Goal: Information Seeking & Learning: Learn about a topic

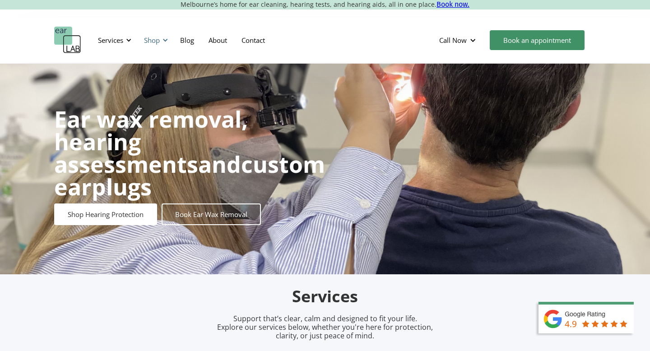
click at [163, 41] on div at bounding box center [165, 40] width 6 height 6
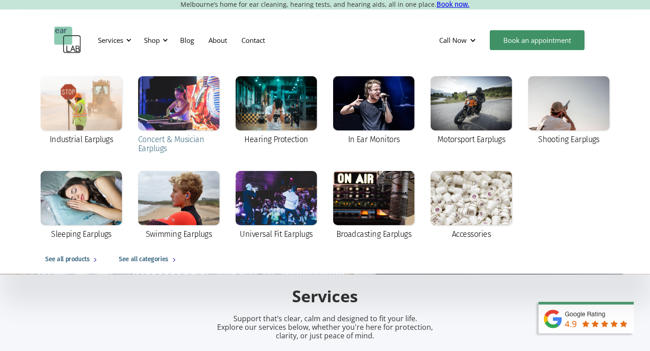
click at [168, 96] on div at bounding box center [178, 103] width 81 height 54
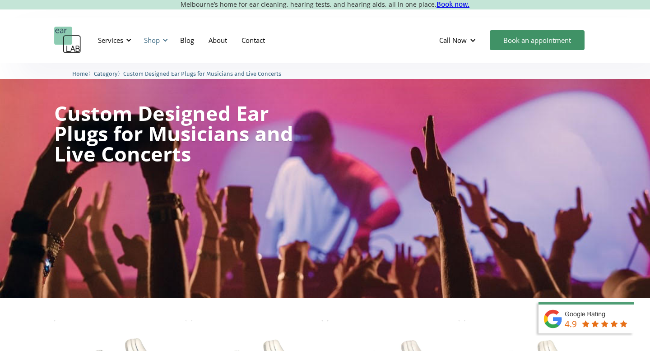
click at [152, 43] on div "Shop" at bounding box center [152, 40] width 16 height 9
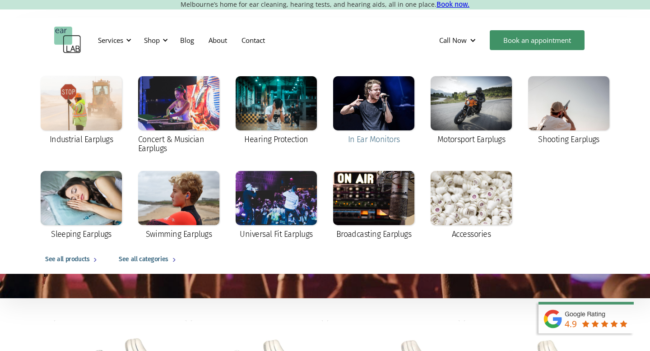
click at [365, 109] on div at bounding box center [373, 103] width 81 height 54
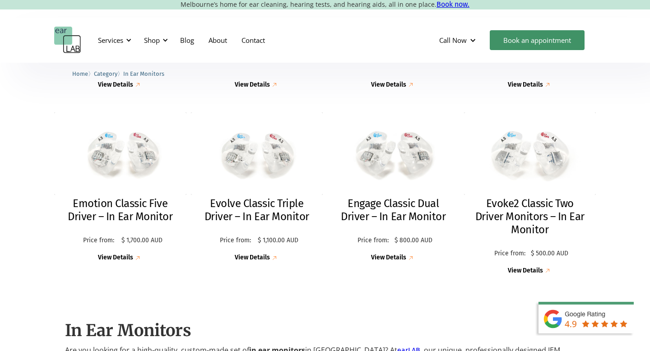
scroll to position [386, 0]
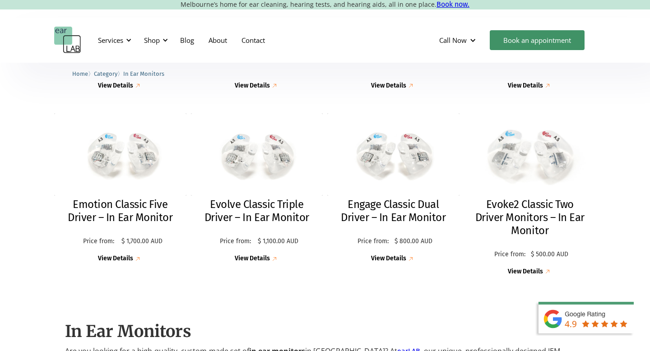
click at [525, 262] on div "Price from: $ 500.00 AUD" at bounding box center [529, 255] width 95 height 26
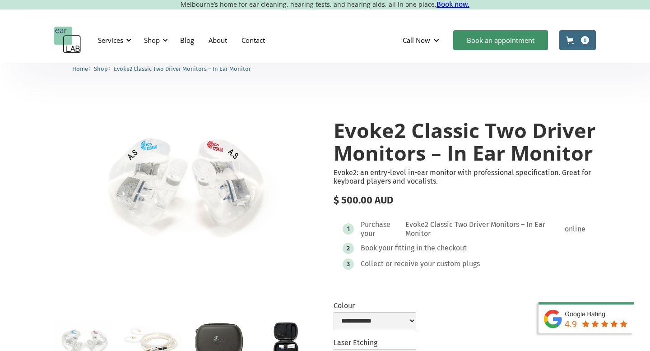
scroll to position [99, 0]
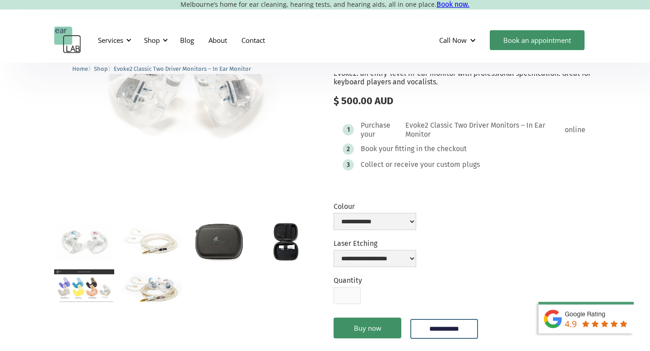
click at [178, 245] on img "open lightbox" at bounding box center [152, 241] width 60 height 37
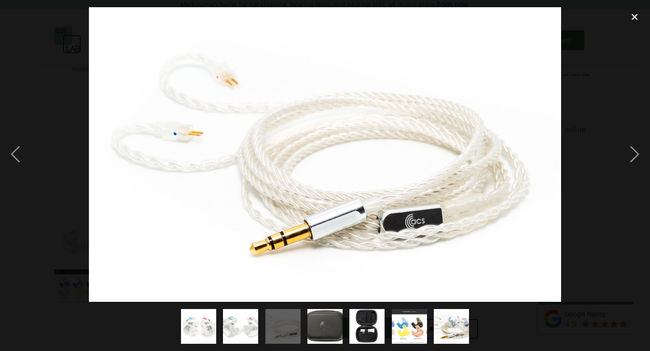
click at [275, 337] on img "show item 3 of 7" at bounding box center [283, 326] width 56 height 35
click at [244, 333] on img "show item 2 of 7" at bounding box center [241, 326] width 55 height 35
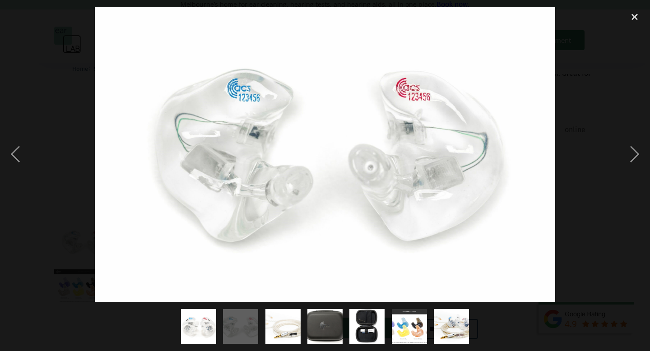
click at [216, 333] on div "show item 1 of 7" at bounding box center [199, 326] width 42 height 49
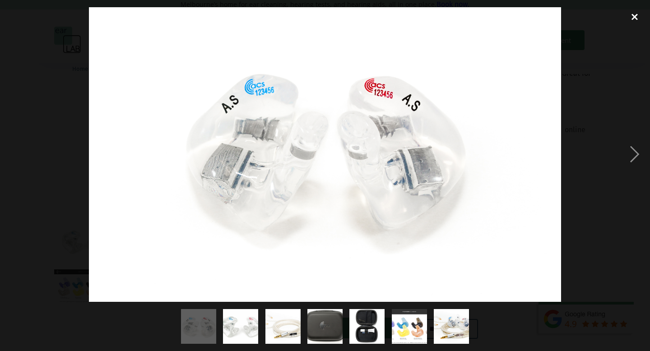
click at [636, 8] on div "close lightbox" at bounding box center [635, 17] width 31 height 20
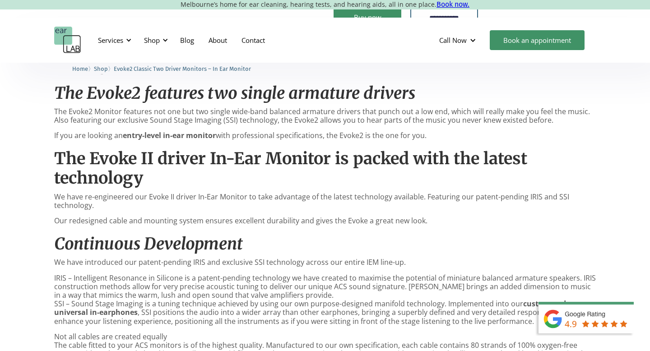
scroll to position [411, 0]
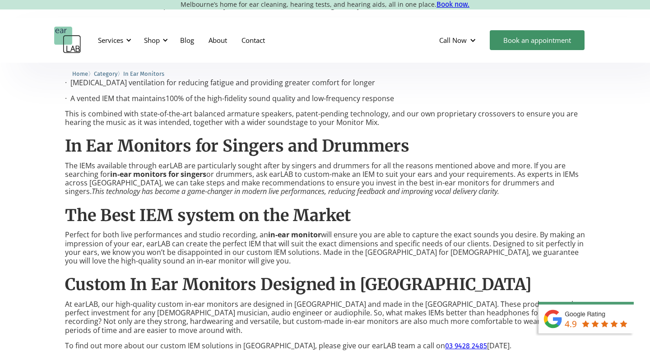
scroll to position [1137, 0]
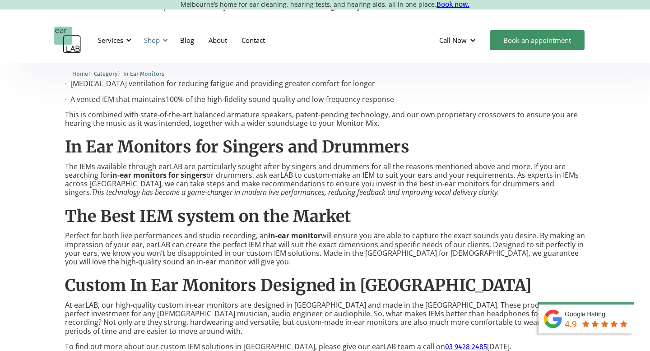
click at [164, 42] on div at bounding box center [165, 40] width 6 height 6
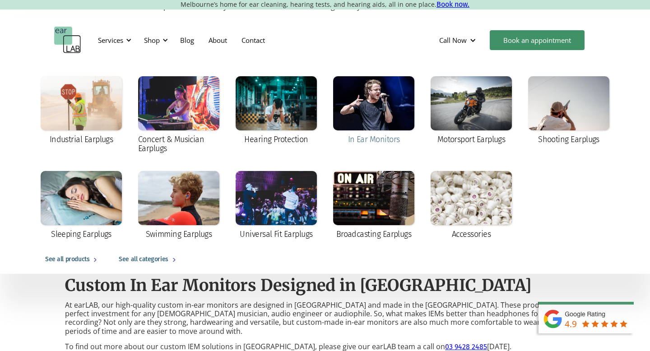
click at [361, 112] on div at bounding box center [373, 103] width 81 height 54
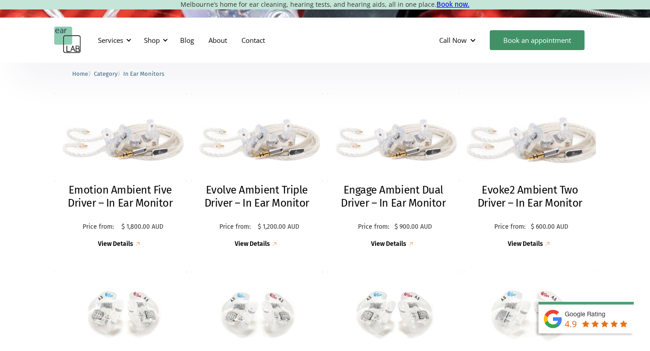
scroll to position [217, 0]
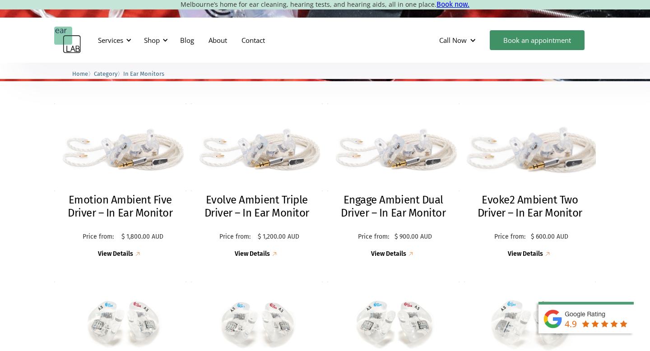
click at [528, 210] on h2 "Evoke2 Ambient Two Driver – In Ear Monitor" at bounding box center [530, 207] width 114 height 26
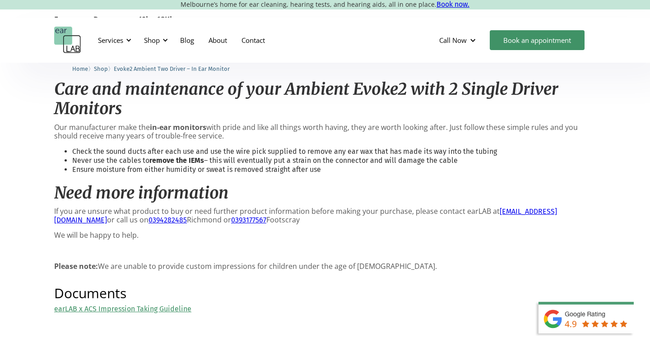
scroll to position [1080, 0]
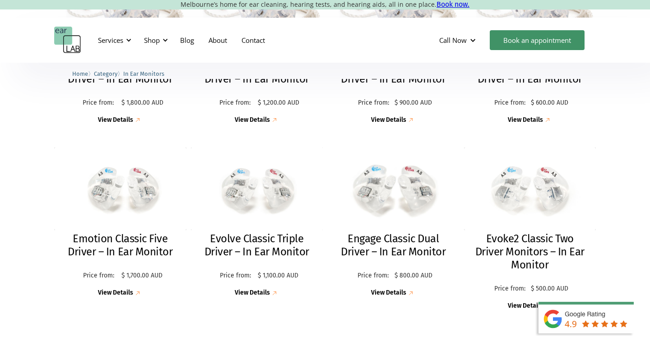
scroll to position [352, 0]
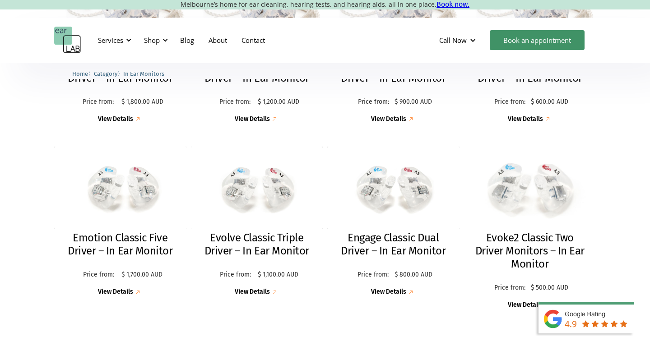
click at [549, 174] on img at bounding box center [530, 188] width 145 height 91
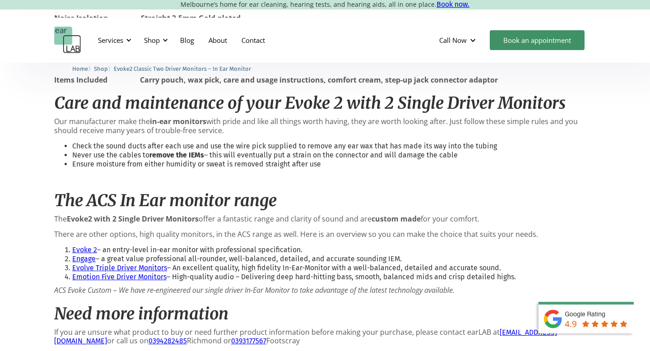
scroll to position [1158, 0]
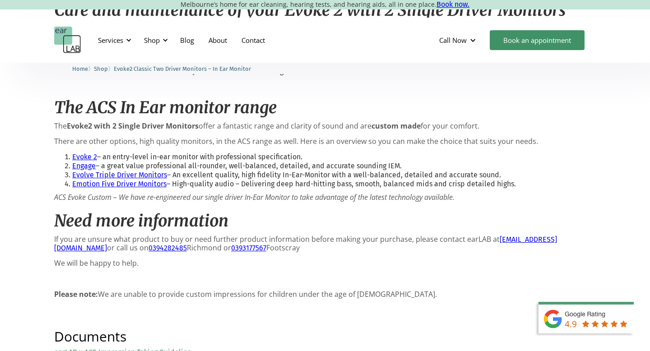
click at [90, 169] on link "Engage" at bounding box center [83, 166] width 23 height 9
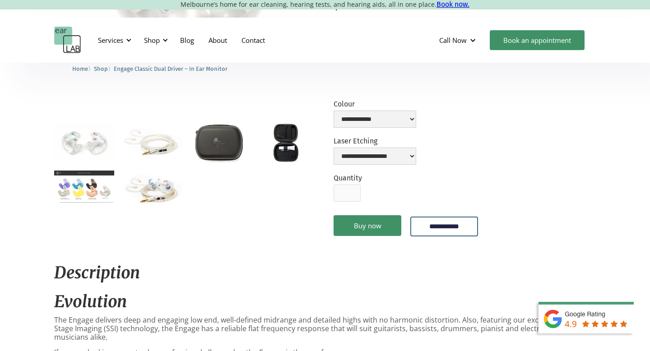
scroll to position [195, 0]
click at [142, 201] on img "open lightbox" at bounding box center [152, 189] width 60 height 37
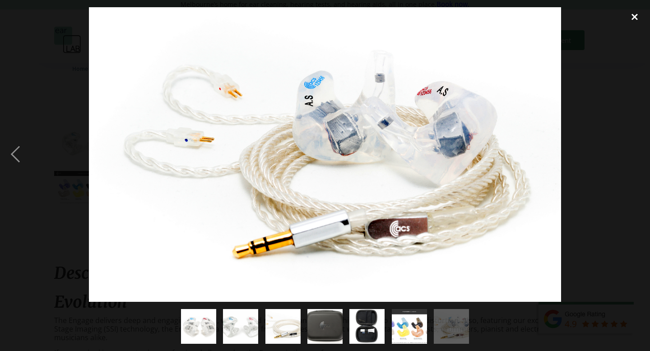
click at [631, 19] on div "close lightbox" at bounding box center [635, 17] width 31 height 20
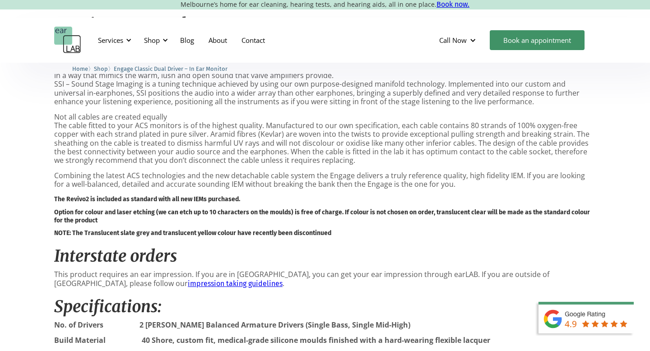
scroll to position [488, 0]
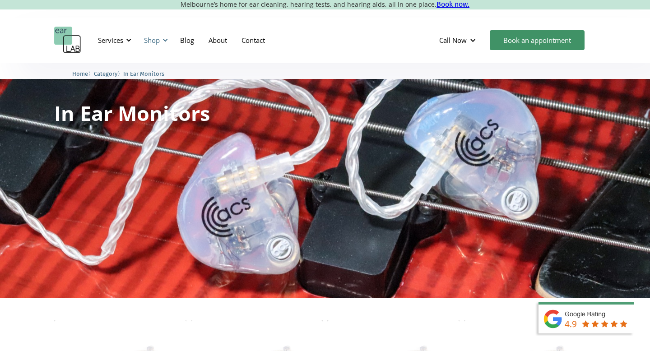
click at [165, 44] on div "Shop" at bounding box center [155, 40] width 32 height 27
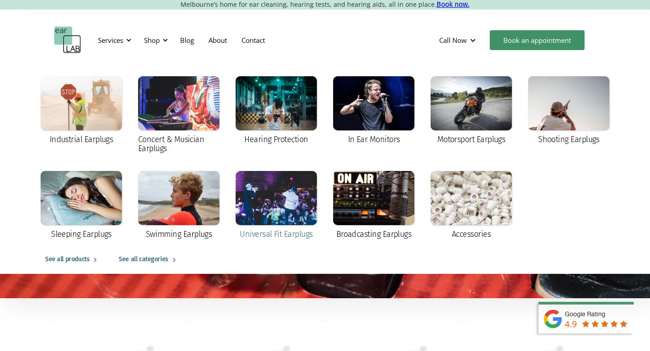
click at [298, 200] on div at bounding box center [276, 198] width 81 height 54
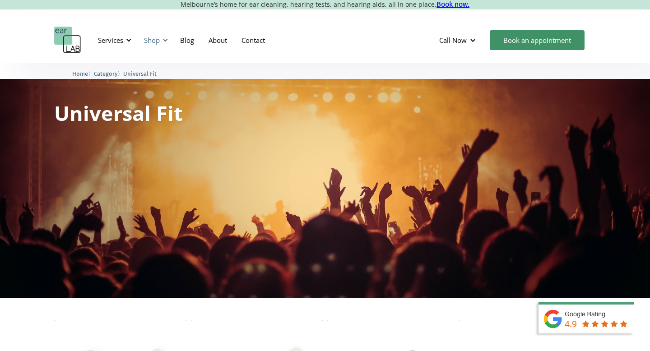
click at [157, 40] on div "Shop" at bounding box center [152, 40] width 16 height 9
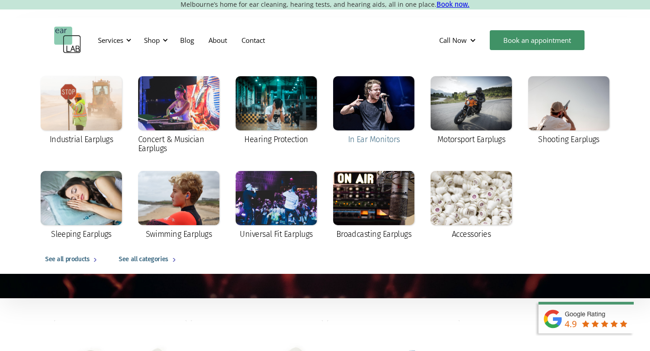
click at [382, 112] on div at bounding box center [373, 103] width 81 height 54
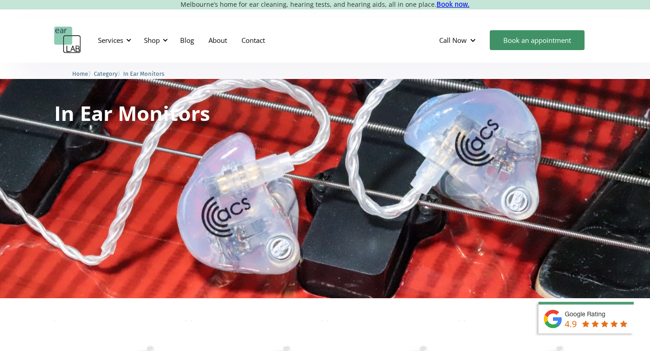
scroll to position [264, 0]
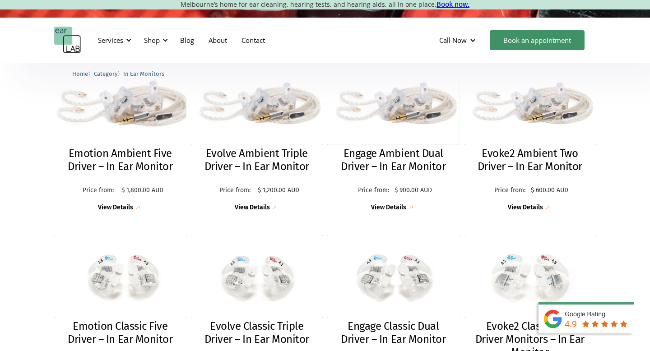
click at [144, 164] on h2 "Emotion Ambient Five Driver – In Ear Monitor" at bounding box center [120, 160] width 114 height 26
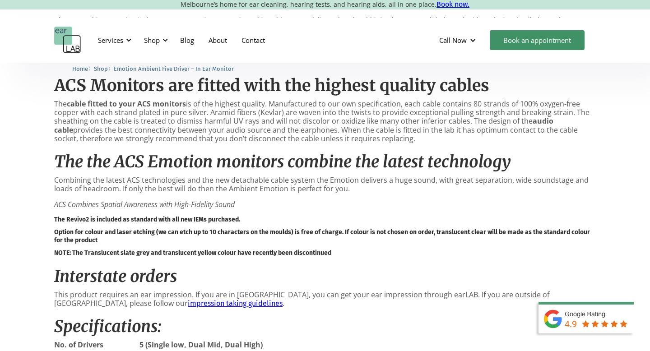
scroll to position [750, 0]
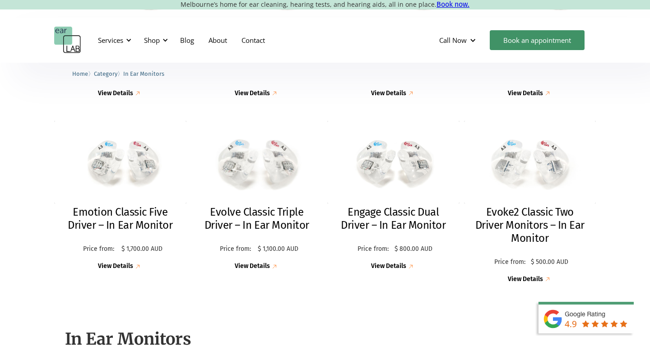
scroll to position [379, 0]
click at [508, 229] on h2 "Evoke2 Classic Two Driver Monitors – In Ear Monitor" at bounding box center [530, 225] width 114 height 39
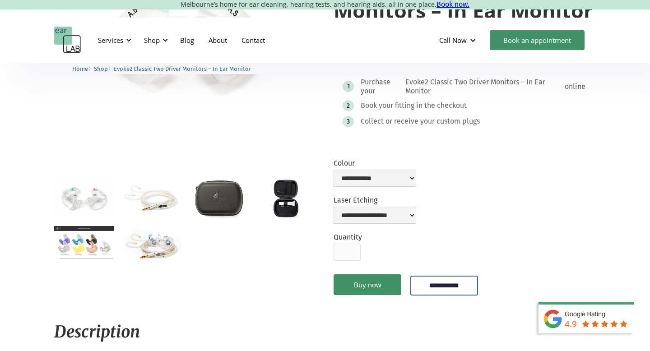
scroll to position [145, 0]
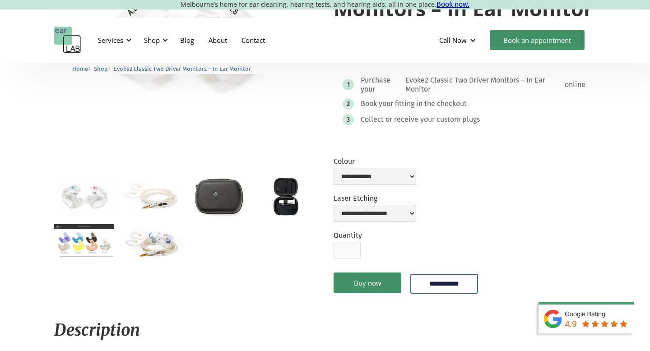
click at [159, 209] on img "open lightbox" at bounding box center [152, 196] width 60 height 37
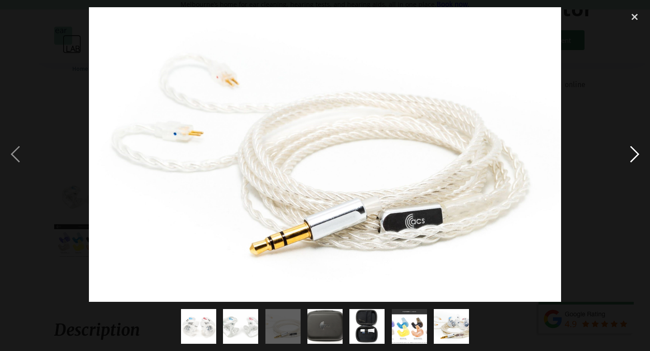
click at [644, 159] on div "next image" at bounding box center [635, 154] width 31 height 295
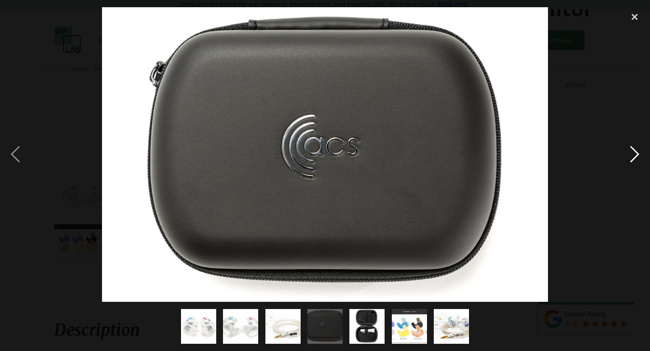
click at [644, 159] on div "next image" at bounding box center [635, 154] width 31 height 295
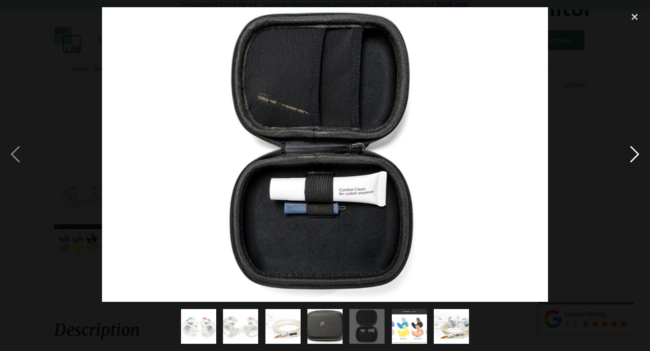
click at [644, 159] on div "next image" at bounding box center [635, 154] width 31 height 295
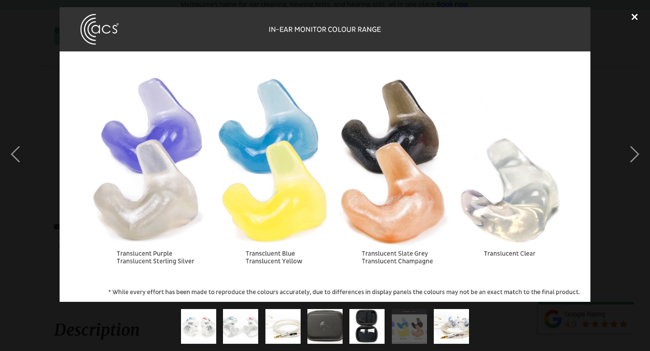
click at [635, 14] on div "close lightbox" at bounding box center [635, 17] width 31 height 20
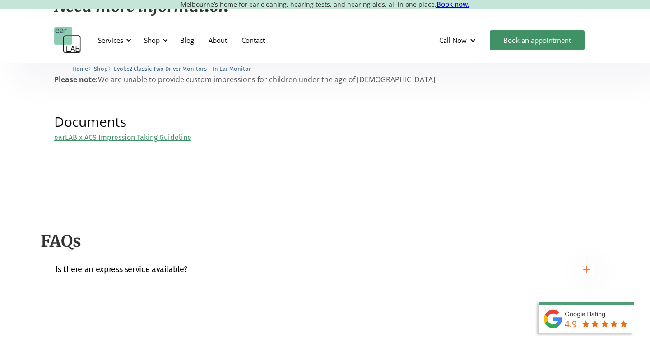
scroll to position [1377, 0]
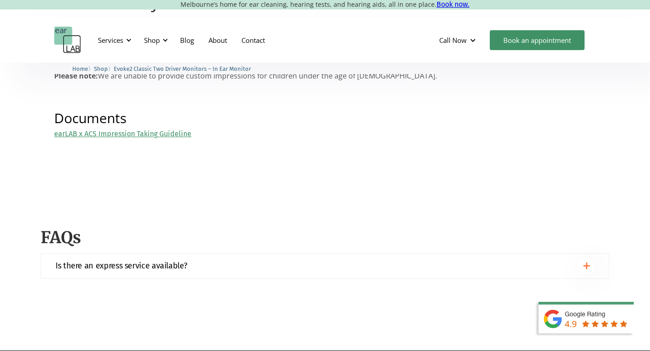
click at [161, 137] on link "earLAB x ACS Impression Taking Guideline" at bounding box center [122, 134] width 137 height 9
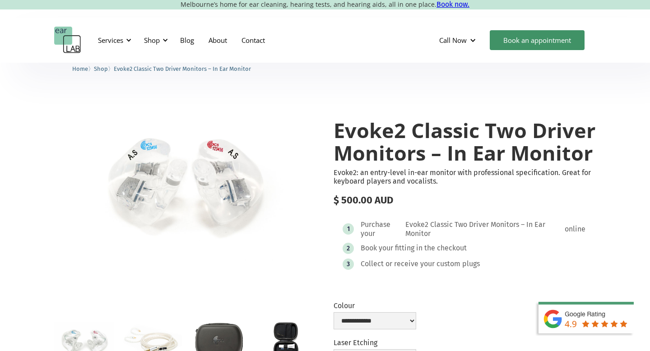
click at [70, 37] on img "home" at bounding box center [67, 40] width 27 height 27
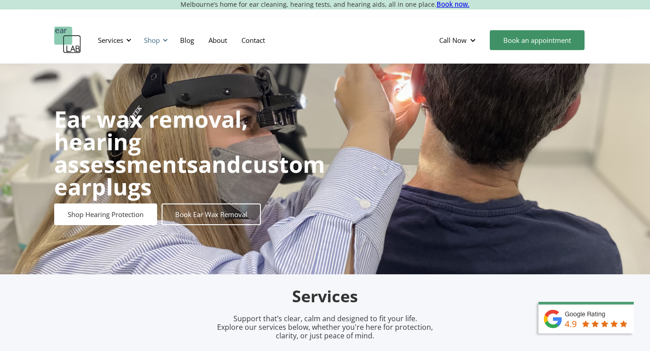
click at [157, 42] on div "Shop" at bounding box center [152, 40] width 16 height 9
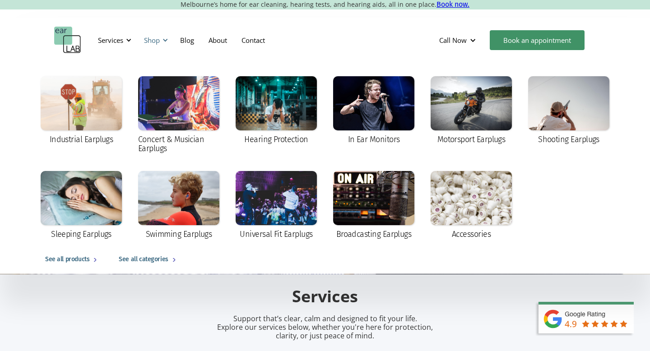
click at [157, 42] on div "Shop" at bounding box center [152, 40] width 16 height 9
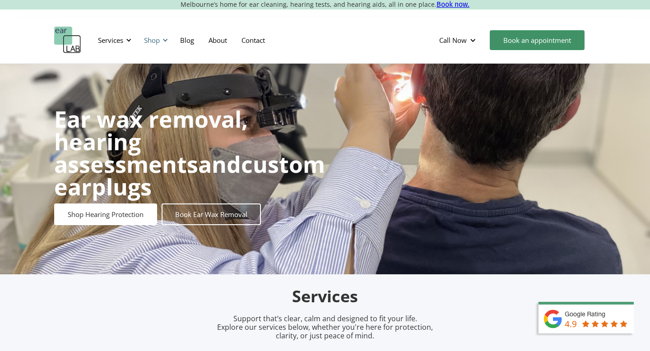
click at [157, 42] on div "Shop" at bounding box center [152, 40] width 16 height 9
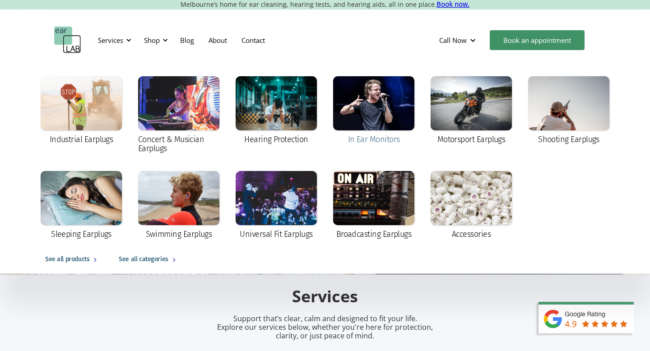
click at [363, 124] on div at bounding box center [373, 103] width 81 height 54
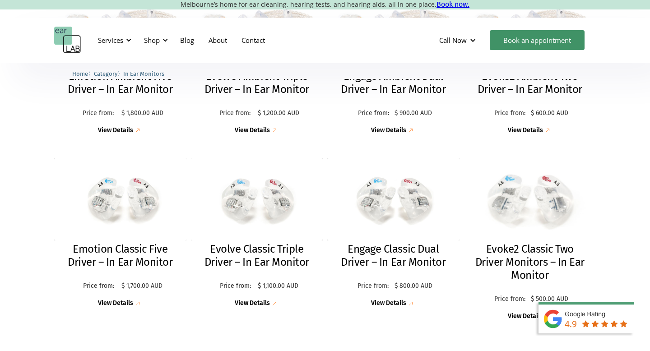
scroll to position [342, 0]
click at [530, 236] on img at bounding box center [530, 198] width 145 height 91
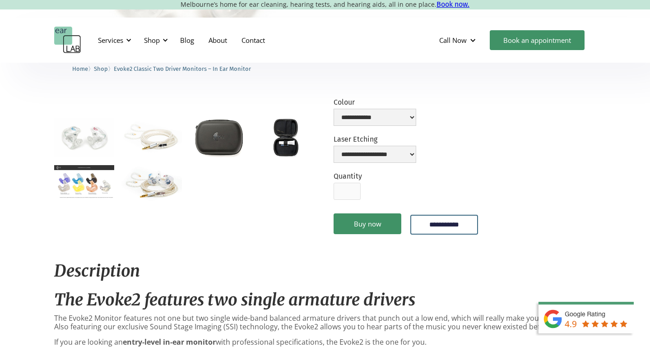
scroll to position [194, 0]
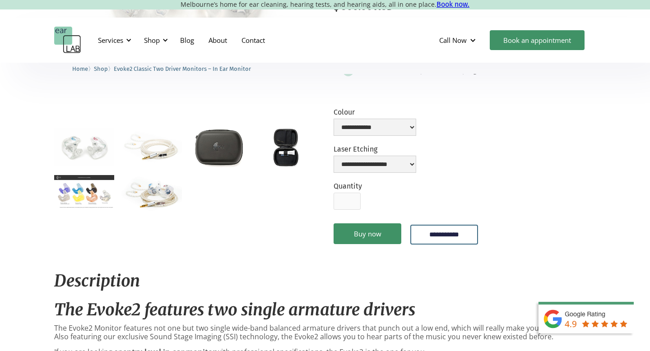
click at [173, 201] on img "open lightbox" at bounding box center [152, 193] width 60 height 37
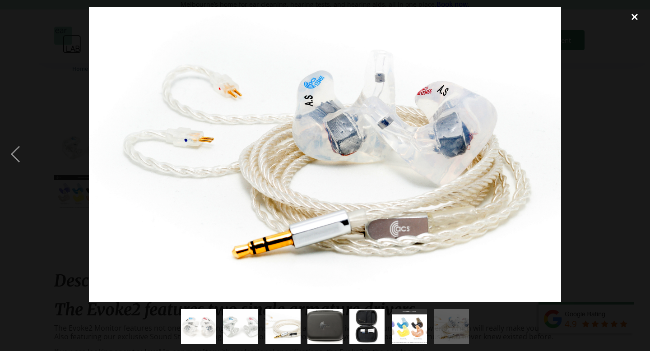
click at [636, 15] on div "close lightbox" at bounding box center [635, 17] width 31 height 20
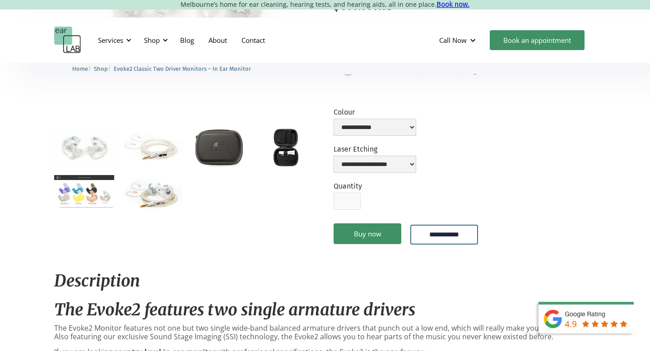
scroll to position [0, 0]
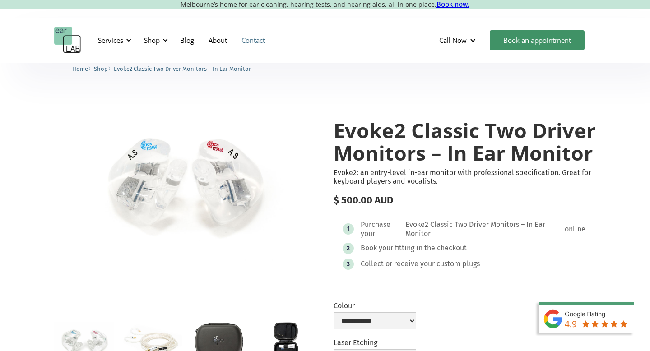
click at [257, 39] on link "Contact" at bounding box center [253, 40] width 38 height 26
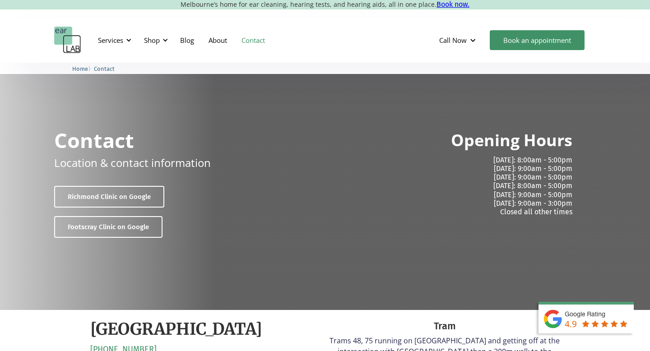
click at [67, 39] on img "home" at bounding box center [67, 40] width 27 height 27
